Goal: Task Accomplishment & Management: Use online tool/utility

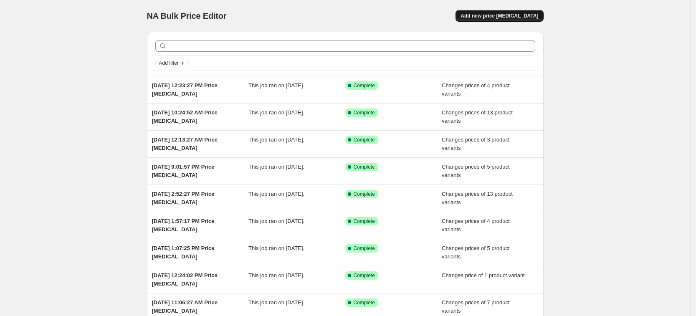
click at [538, 18] on span "Add new price [MEDICAL_DATA]" at bounding box center [499, 16] width 78 height 7
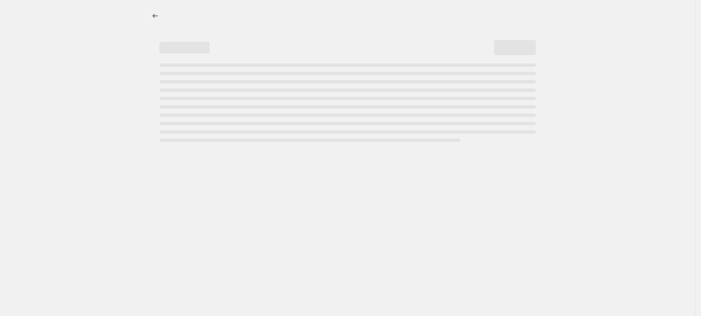
select select "percentage"
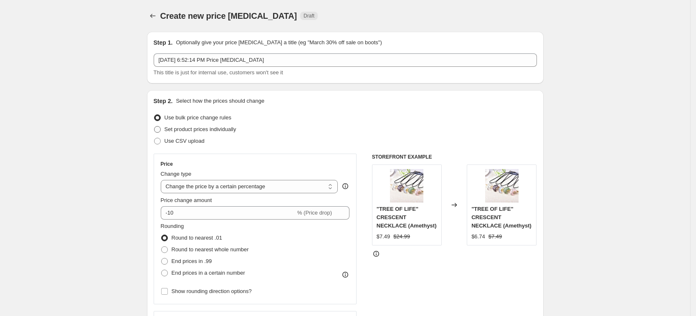
click at [228, 127] on span "Set product prices individually" at bounding box center [200, 129] width 72 height 6
click at [154, 126] on input "Set product prices individually" at bounding box center [154, 126] width 0 height 0
radio input "true"
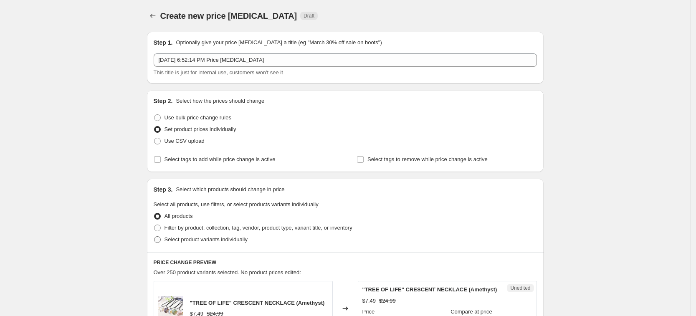
click at [235, 241] on span "Select product variants individually" at bounding box center [205, 239] width 83 height 6
click at [154, 237] on input "Select product variants individually" at bounding box center [154, 236] width 0 height 0
radio input "true"
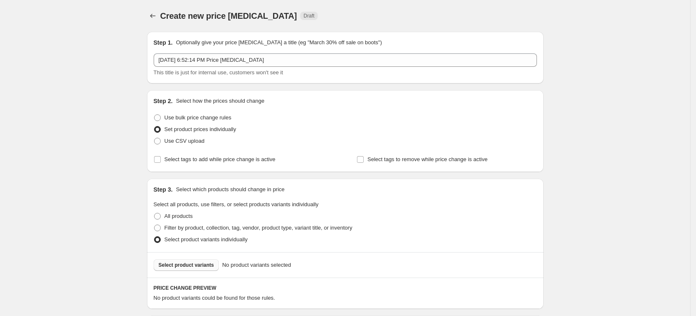
click at [200, 262] on span "Select product variants" at bounding box center [187, 265] width 56 height 7
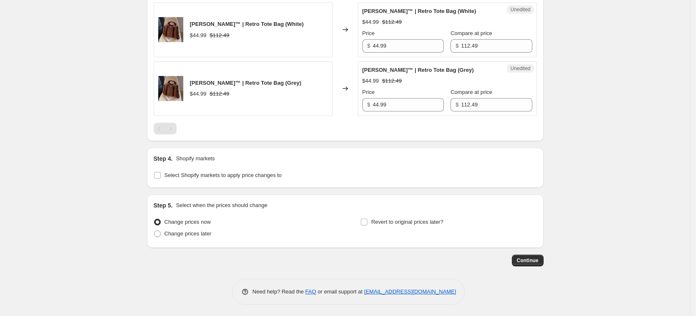
scroll to position [423, 0]
click at [225, 172] on span "Select Shopify markets to apply price changes to" at bounding box center [222, 174] width 117 height 6
click at [161, 172] on input "Select Shopify markets to apply price changes to" at bounding box center [157, 174] width 7 height 7
checkbox input "true"
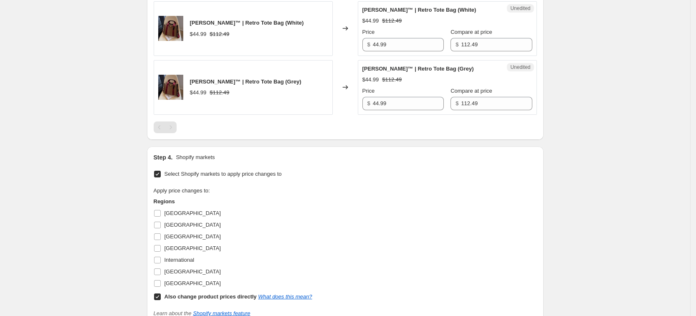
click at [185, 243] on label "[GEOGRAPHIC_DATA]" at bounding box center [187, 249] width 67 height 12
click at [161, 245] on input "[GEOGRAPHIC_DATA]" at bounding box center [157, 248] width 7 height 7
checkbox input "true"
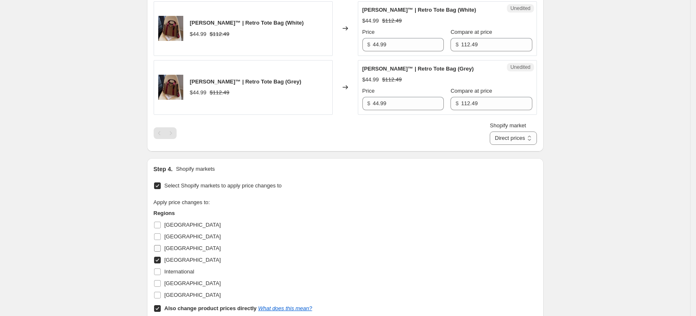
click at [181, 246] on span "[GEOGRAPHIC_DATA]" at bounding box center [192, 248] width 56 height 6
click at [161, 246] on input "[GEOGRAPHIC_DATA]" at bounding box center [157, 248] width 7 height 7
checkbox input "true"
click at [195, 288] on label "[GEOGRAPHIC_DATA]" at bounding box center [187, 284] width 67 height 12
click at [161, 287] on input "[GEOGRAPHIC_DATA]" at bounding box center [157, 283] width 7 height 7
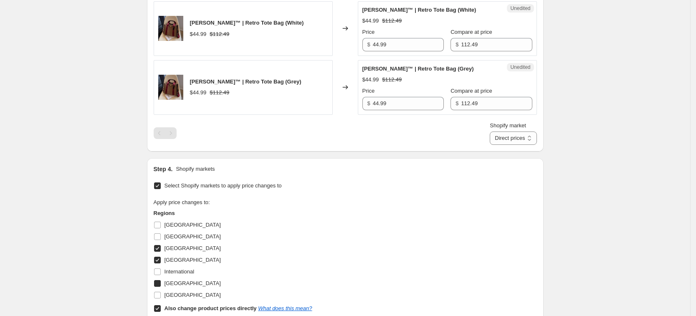
checkbox input "true"
click at [197, 293] on span "[GEOGRAPHIC_DATA]" at bounding box center [192, 295] width 56 height 6
click at [161, 293] on input "[GEOGRAPHIC_DATA]" at bounding box center [157, 295] width 7 height 7
checkbox input "true"
click at [209, 311] on b "Also change product prices directly" at bounding box center [210, 308] width 92 height 6
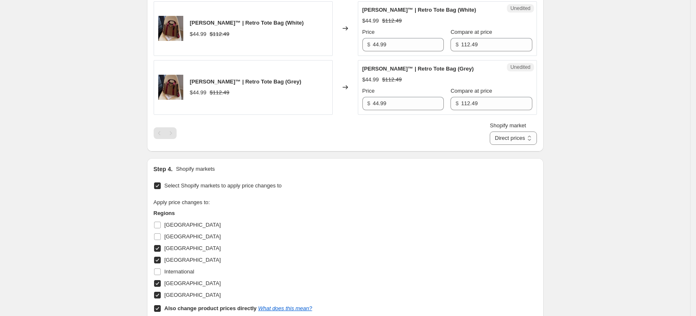
click at [161, 311] on input "Also change product prices directly What does this mean?" at bounding box center [157, 308] width 7 height 7
checkbox input "false"
select select "34367439004"
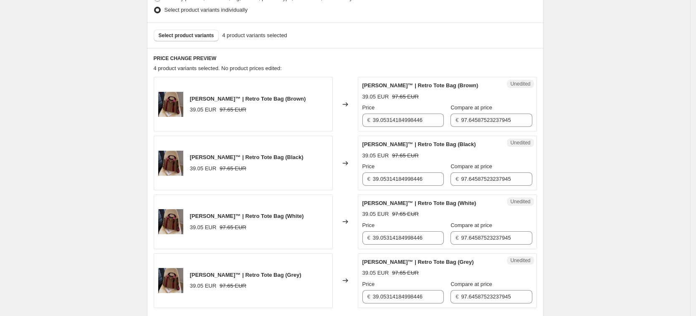
scroll to position [214, 0]
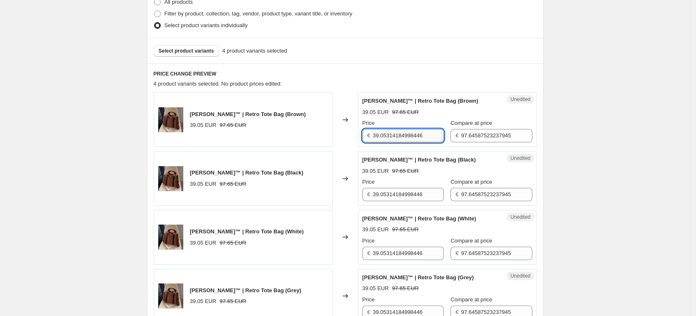
click at [400, 136] on input "39.05314184998446" at bounding box center [408, 135] width 71 height 13
type input "44.99"
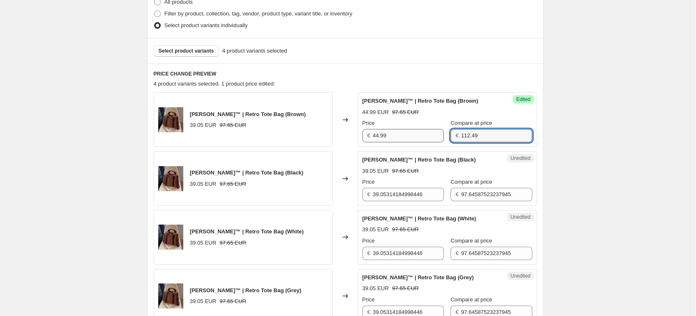
type input "112.49"
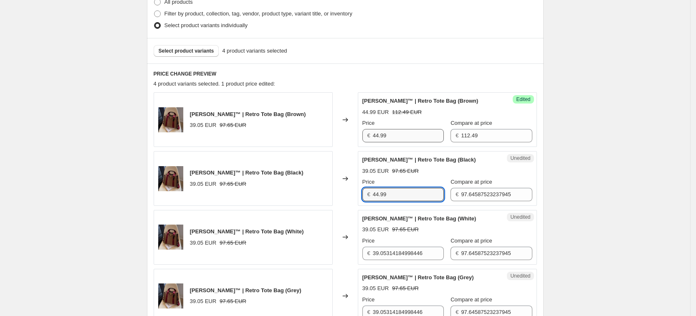
type input "44.99"
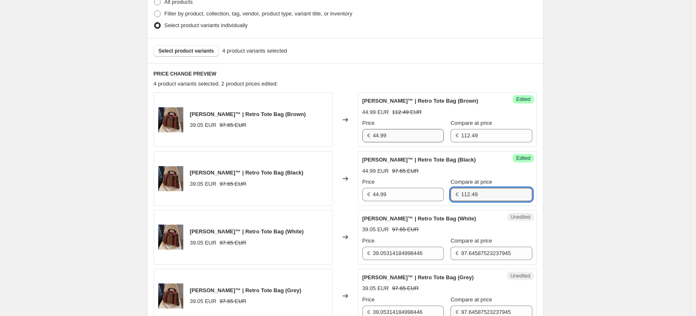
type input "112.49"
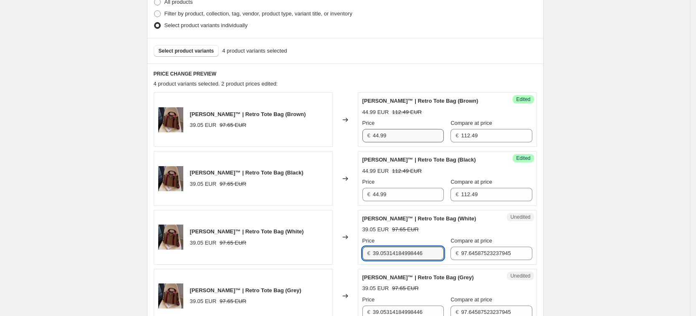
type input "1"
type input "44.99"
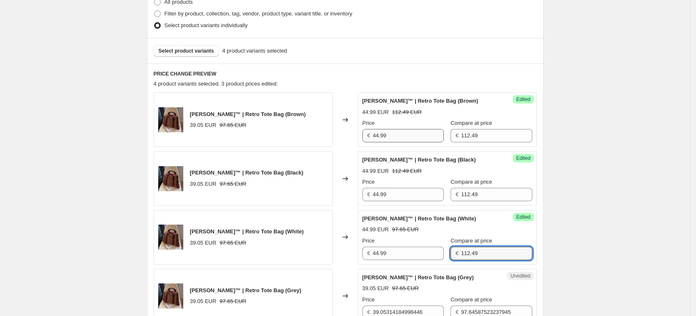
type input "112.49"
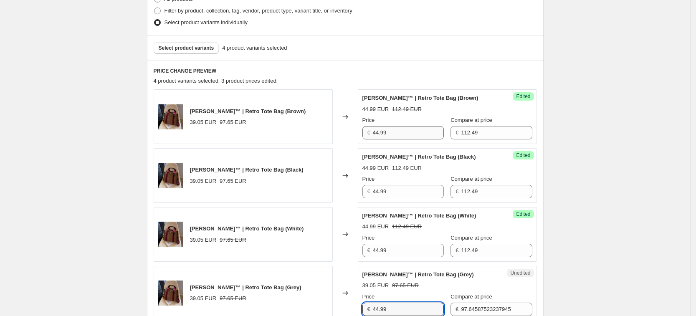
type input "44.99"
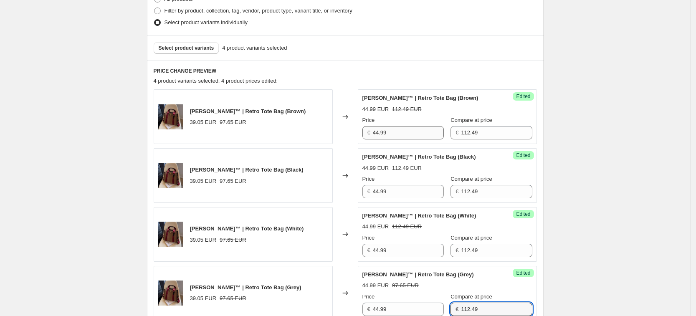
type input "112.49"
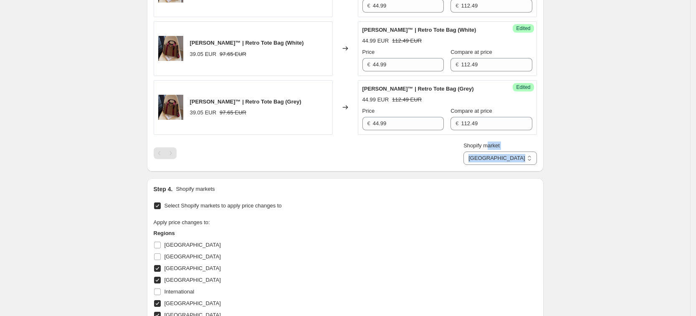
click at [528, 150] on div "Shopify market [GEOGRAPHIC_DATA] [GEOGRAPHIC_DATA] [GEOGRAPHIC_DATA] [GEOGRAPHI…" at bounding box center [499, 153] width 73 height 23
click at [526, 162] on select "[GEOGRAPHIC_DATA] [GEOGRAPHIC_DATA] [GEOGRAPHIC_DATA] [GEOGRAPHIC_DATA]" at bounding box center [499, 158] width 73 height 13
select select "34367406236"
click at [501, 165] on select "[GEOGRAPHIC_DATA] [GEOGRAPHIC_DATA] [GEOGRAPHIC_DATA] [GEOGRAPHIC_DATA]" at bounding box center [499, 158] width 73 height 13
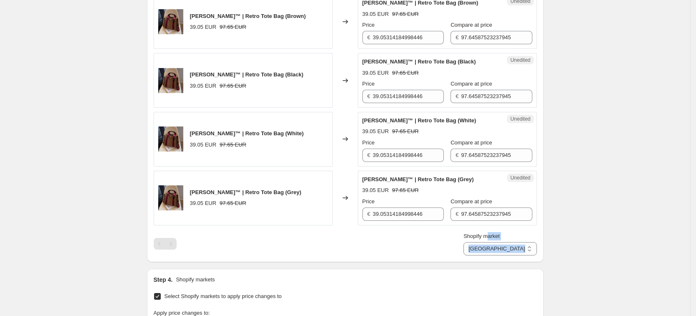
scroll to position [298, 0]
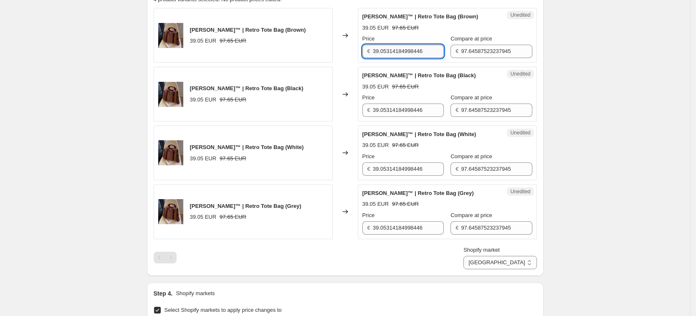
click at [400, 58] on input "39.05314184998446" at bounding box center [408, 51] width 71 height 13
type input "44.99"
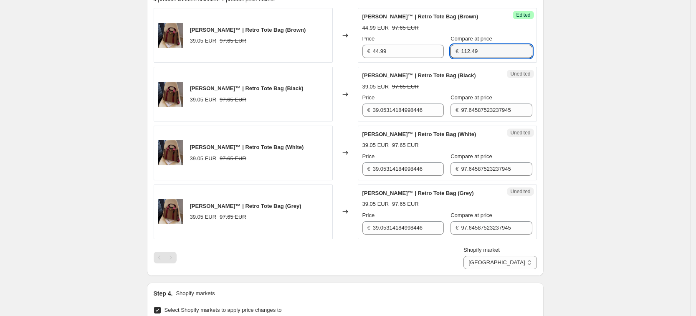
type input "112.49"
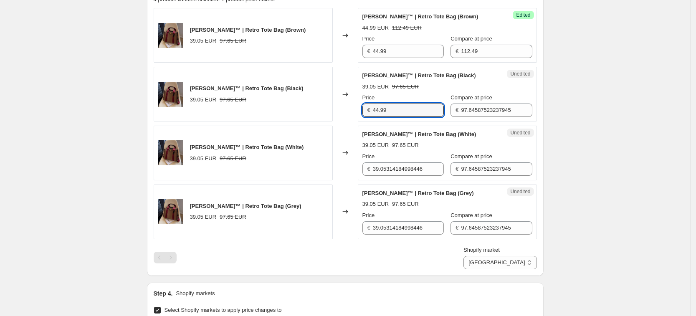
type input "44.99"
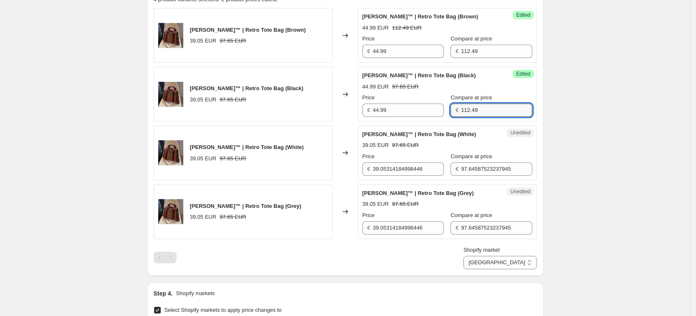
type input "112.49"
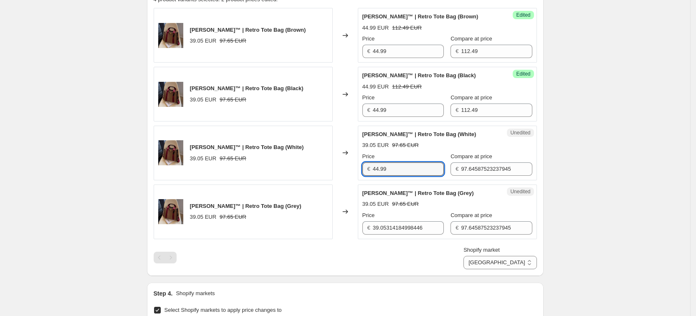
type input "44.99"
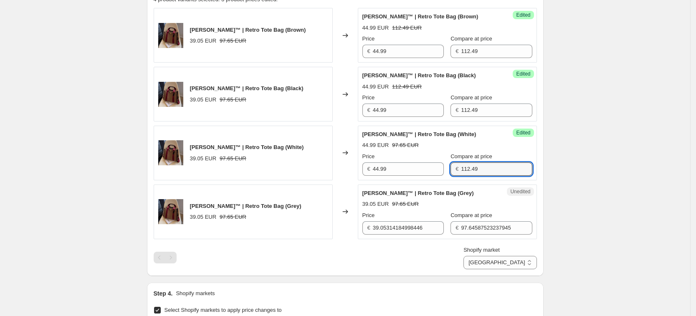
type input "112.49"
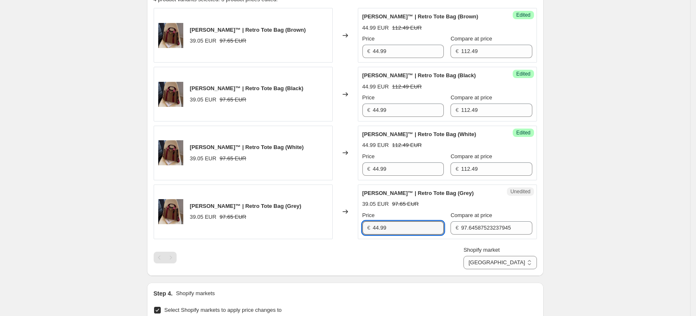
type input "44.99"
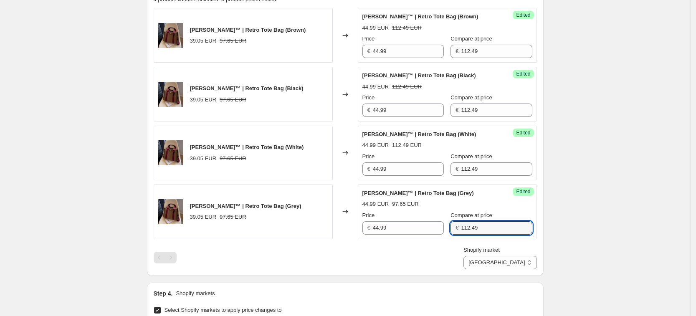
type input "112.49"
click at [478, 276] on div "Step 1. Optionally give your price [MEDICAL_DATA] a title (eg "March 30% off sa…" at bounding box center [341, 133] width 403 height 812
click at [512, 258] on select "[GEOGRAPHIC_DATA] [GEOGRAPHIC_DATA] [GEOGRAPHIC_DATA] [GEOGRAPHIC_DATA]" at bounding box center [499, 262] width 73 height 13
select select "34367209628"
click at [483, 269] on select "[GEOGRAPHIC_DATA] [GEOGRAPHIC_DATA] [GEOGRAPHIC_DATA] [GEOGRAPHIC_DATA]" at bounding box center [499, 262] width 73 height 13
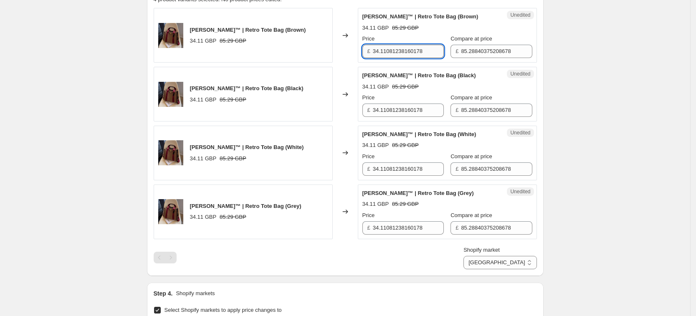
click at [420, 51] on input "34.11081238160178" at bounding box center [408, 51] width 71 height 13
type input "39.99"
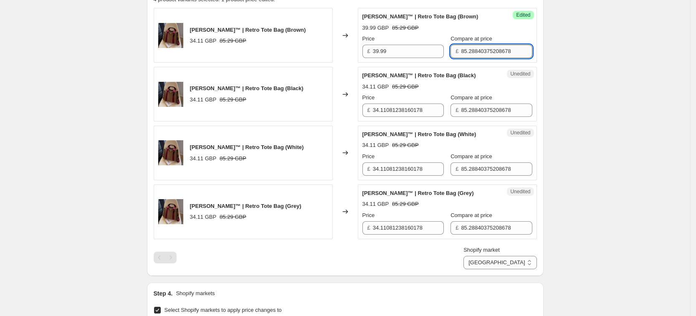
click at [474, 56] on input "85.28840375208678" at bounding box center [496, 51] width 71 height 13
click at [461, 52] on input "95.99" at bounding box center [496, 51] width 71 height 13
type input "95.99"
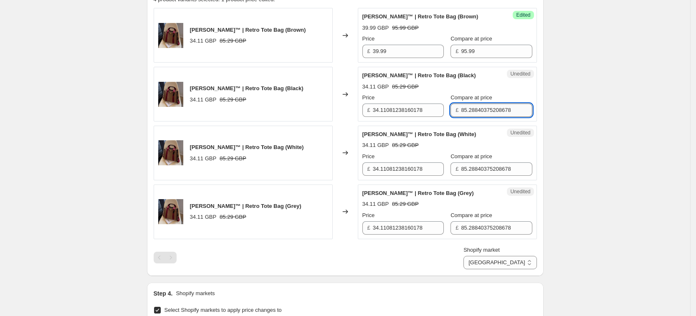
click at [472, 113] on input "85.28840375208678" at bounding box center [496, 110] width 71 height 13
paste input "95.99"
type input "95.99"
click at [480, 162] on input "85.28840375208678" at bounding box center [496, 168] width 71 height 13
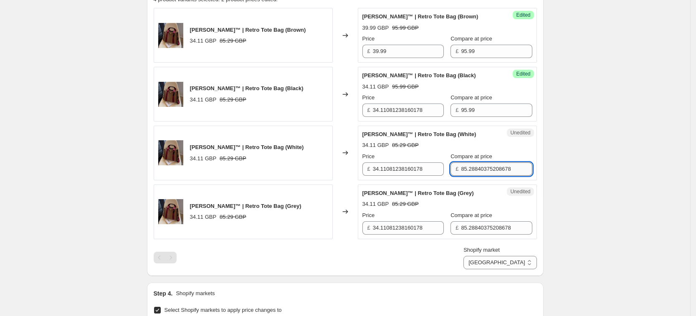
click at [480, 162] on input "85.28840375208678" at bounding box center [496, 168] width 71 height 13
paste input "95.99"
type input "95.99"
click at [490, 231] on input "85.28840375208678" at bounding box center [496, 227] width 71 height 13
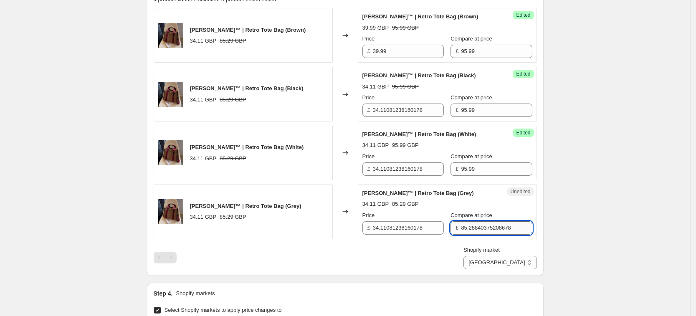
paste input "95.99"
type input "95.99"
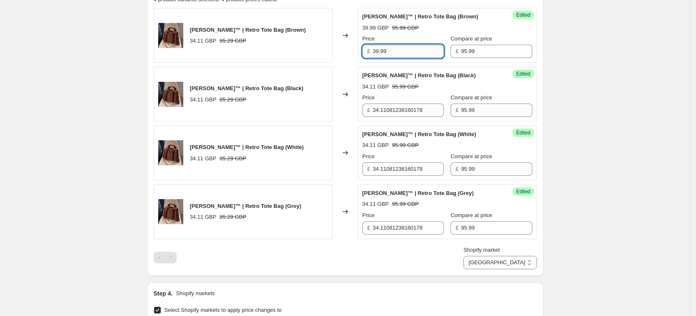
click at [390, 53] on input "39.99" at bounding box center [408, 51] width 71 height 13
click at [409, 110] on input "34.11081238160178" at bounding box center [408, 110] width 71 height 13
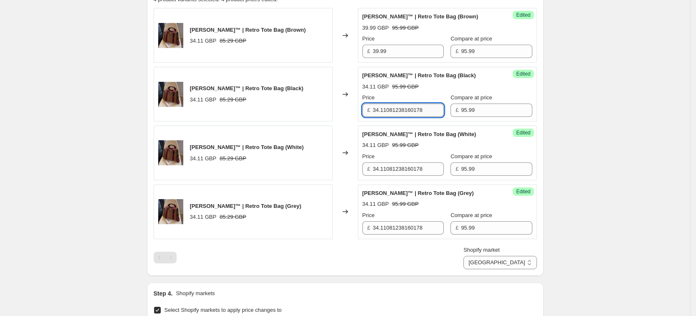
click at [409, 110] on input "34.11081238160178" at bounding box center [408, 110] width 71 height 13
paste input "9.99"
type input "39.99"
click at [417, 173] on input "34.11081238160178" at bounding box center [408, 168] width 71 height 13
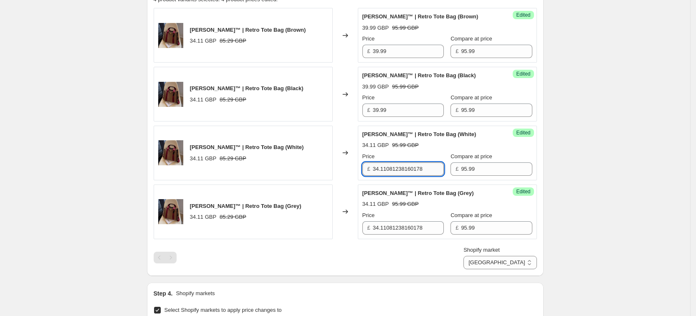
paste input "39.99"
paste input "9.99"
type input "39.99"
click at [416, 225] on input "34.11081238160178" at bounding box center [408, 227] width 71 height 13
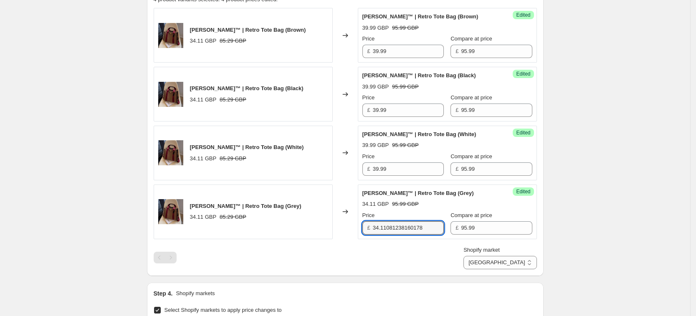
paste input "9.99"
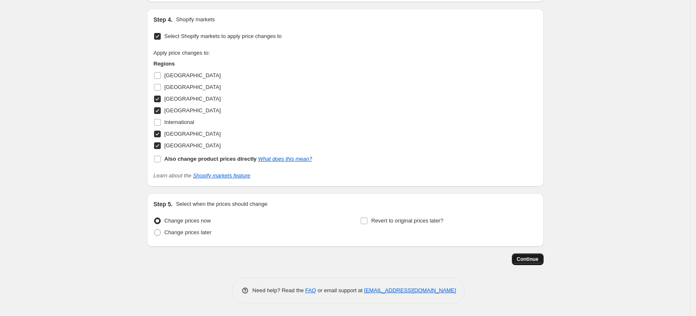
type input "39.99"
click at [532, 258] on span "Continue" at bounding box center [528, 259] width 22 height 7
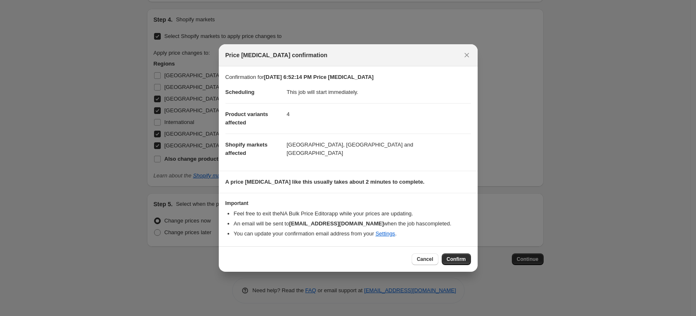
click at [459, 59] on div "Price [MEDICAL_DATA] confirmation" at bounding box center [347, 55] width 245 height 8
click at [465, 54] on icon "Close" at bounding box center [466, 55] width 5 height 5
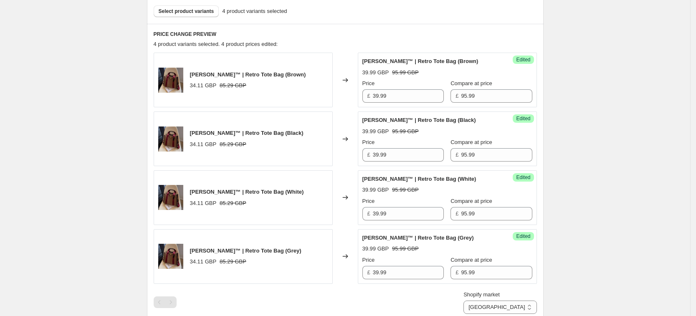
scroll to position [207, 0]
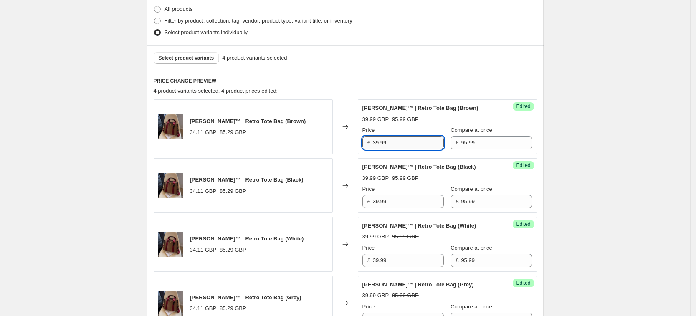
click at [425, 141] on input "39.99" at bounding box center [408, 142] width 71 height 13
type input "44.99"
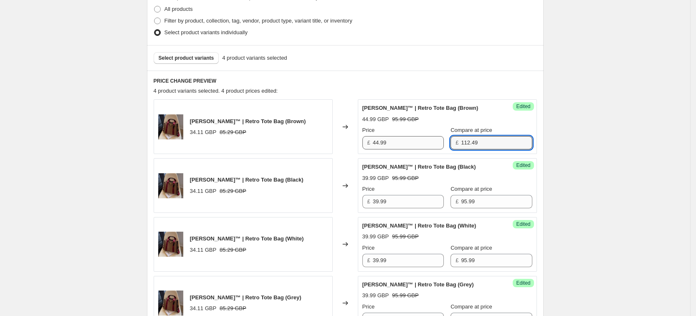
type input "112.49"
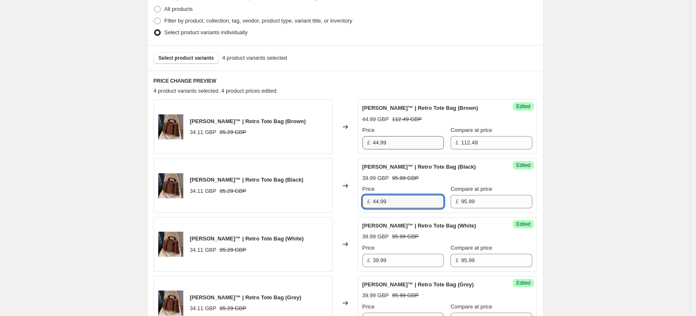
type input "44.99"
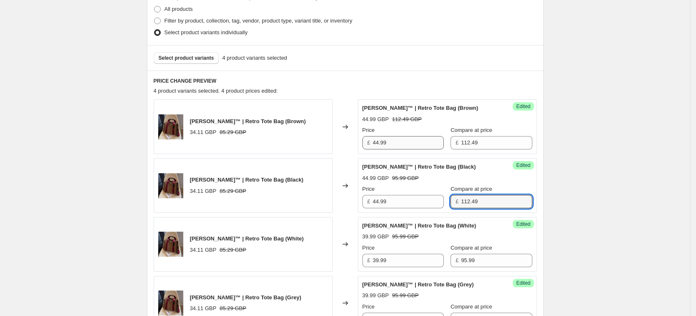
type input "112.49"
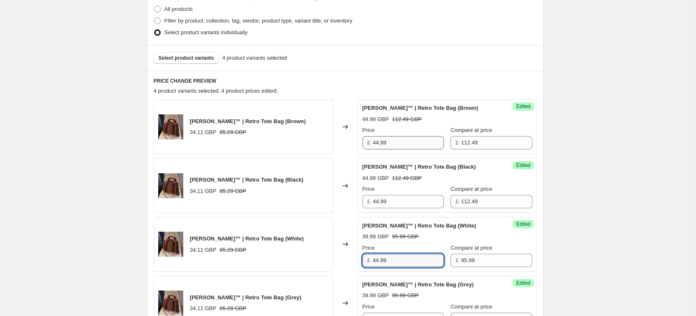
type input "44.99"
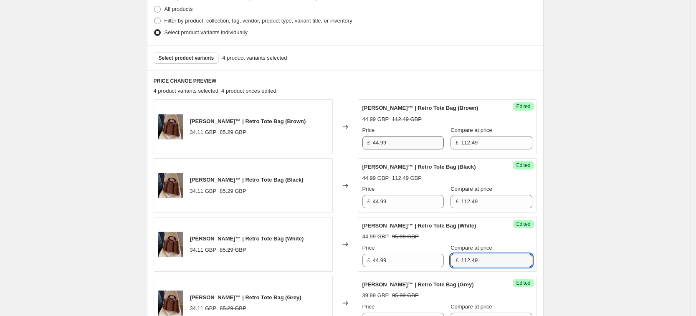
type input "112.49"
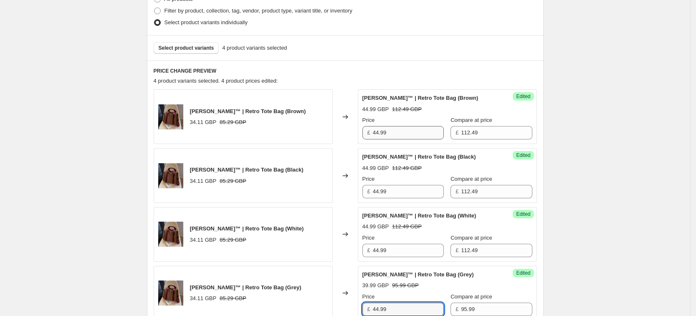
type input "44.99"
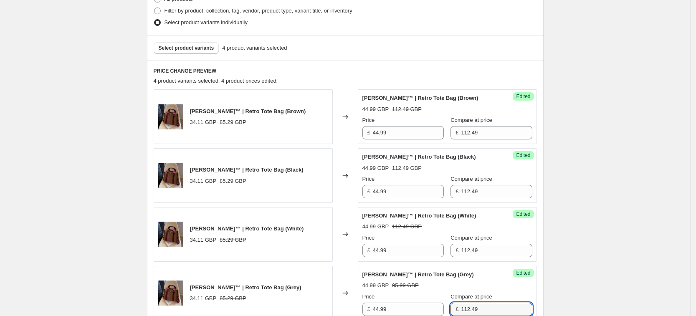
scroll to position [530, 0]
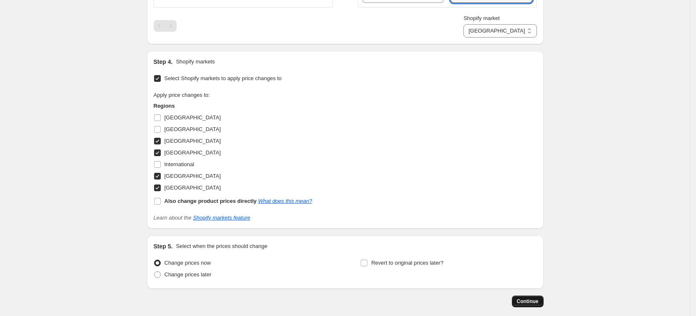
type input "112.49"
click at [529, 304] on span "Continue" at bounding box center [528, 301] width 22 height 7
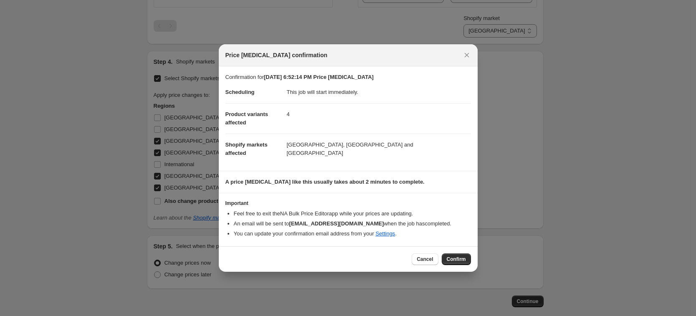
click at [459, 260] on span "Confirm" at bounding box center [456, 259] width 19 height 7
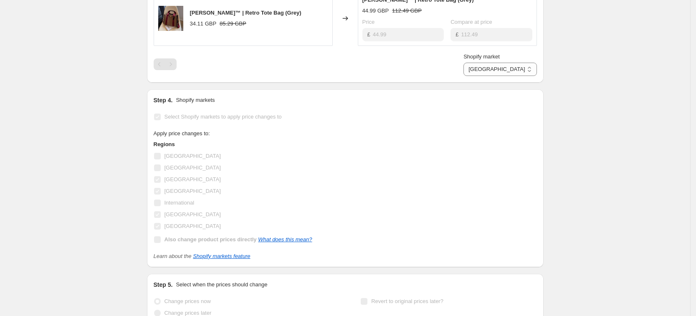
select select "34367209628"
